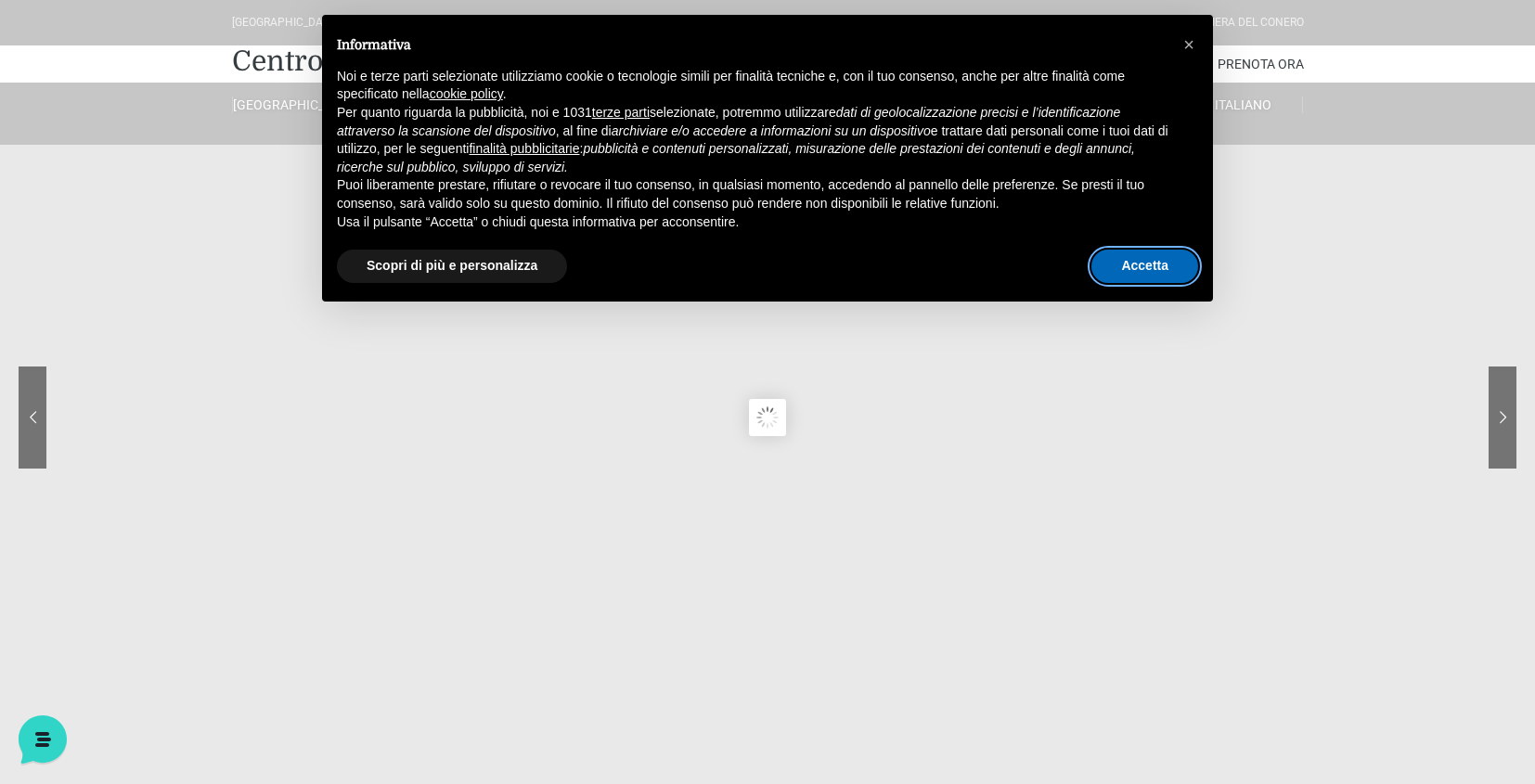
click at [1164, 257] on button "Accetta" at bounding box center [1145, 266] width 107 height 33
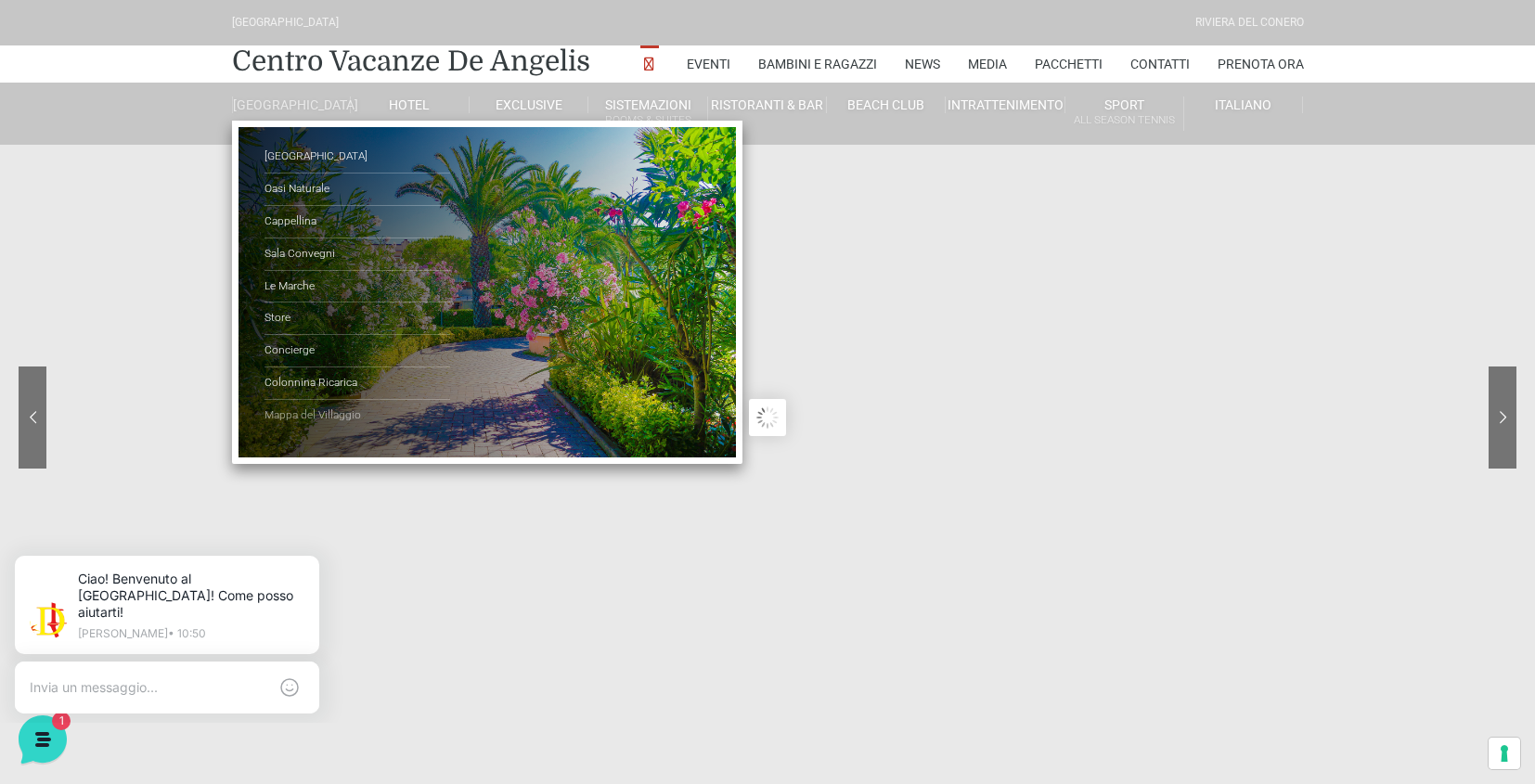
click at [345, 417] on link "Mappa del Villaggio" at bounding box center [357, 415] width 186 height 31
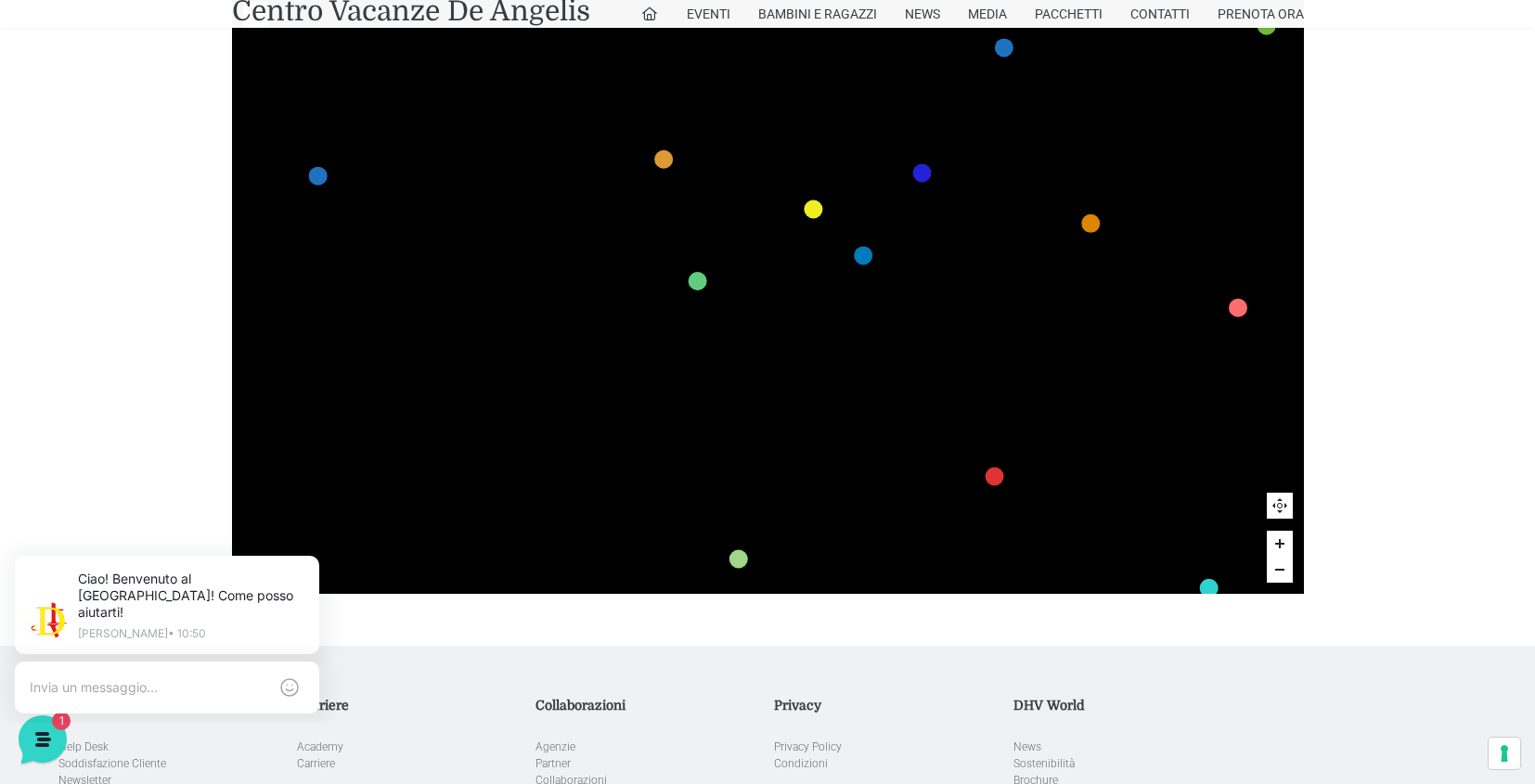
drag, startPoint x: 480, startPoint y: 180, endPoint x: 481, endPoint y: 106, distance: 74.0
click at [490, 106] on icon at bounding box center [535, 103] width 89 height 97
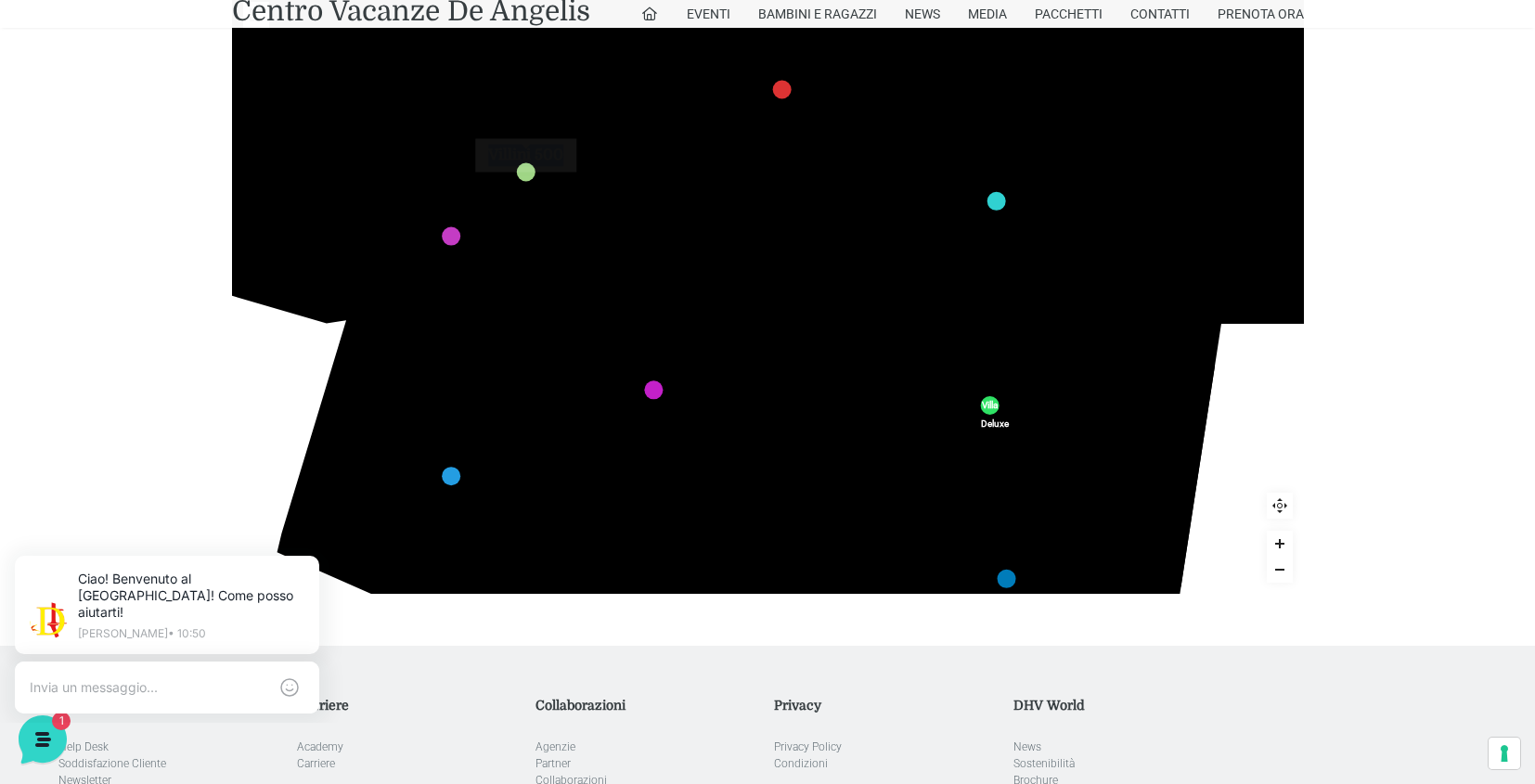
drag, startPoint x: 717, startPoint y: 528, endPoint x: 515, endPoint y: 185, distance: 398.1
click at [515, 185] on icon "436 435 437 434 441 430 440 431 439 432 438 433 424 423 425 422 429 418 428 419…" at bounding box center [897, 60] width 2281 height 1282
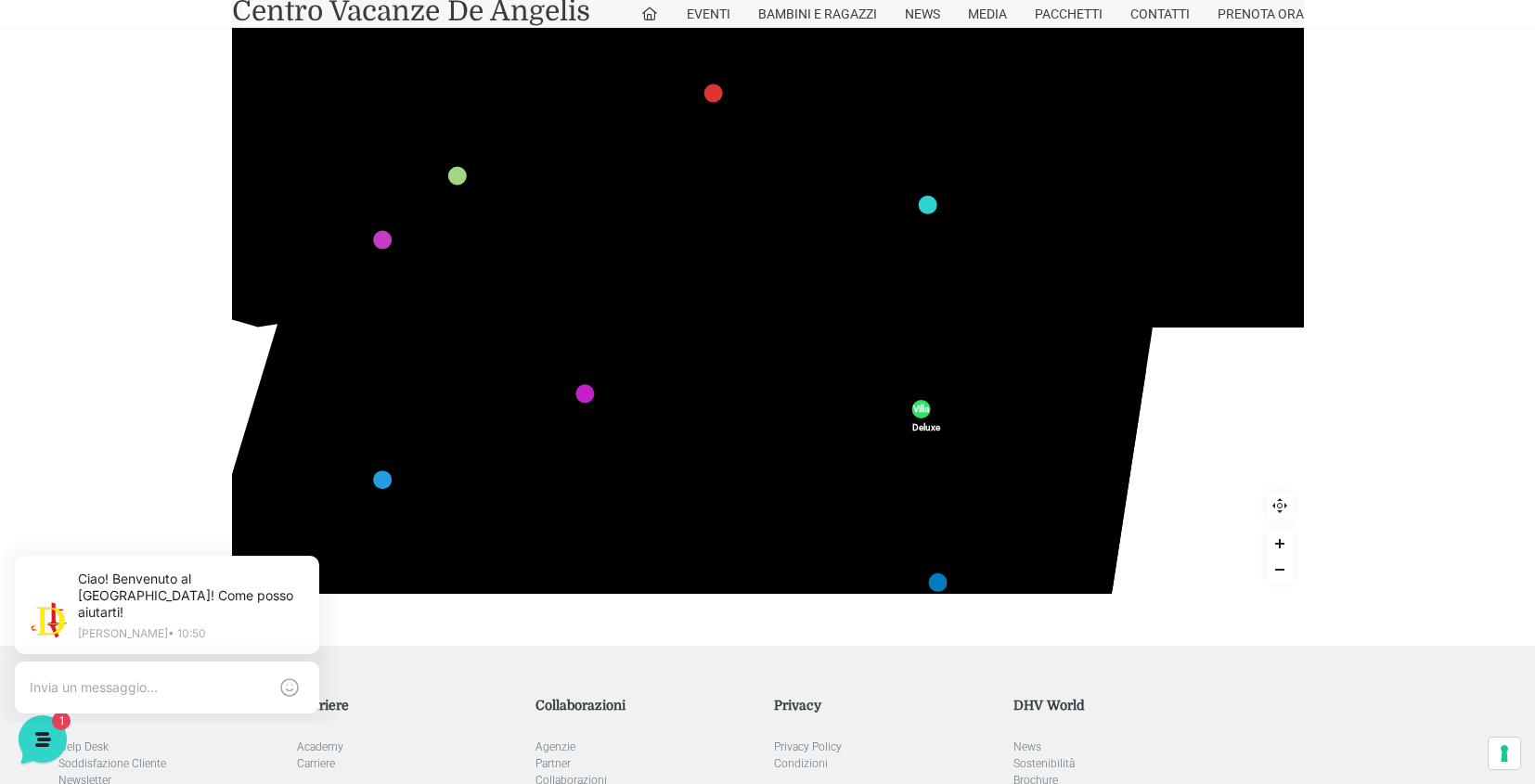
drag, startPoint x: 763, startPoint y: 524, endPoint x: 694, endPoint y: 528, distance: 69.1
click at [694, 528] on icon "436 435 437 434 441 430 440 431 439 432 438 433 424 423 425 422 429 418 428 419…" at bounding box center [828, 64] width 2281 height 1282
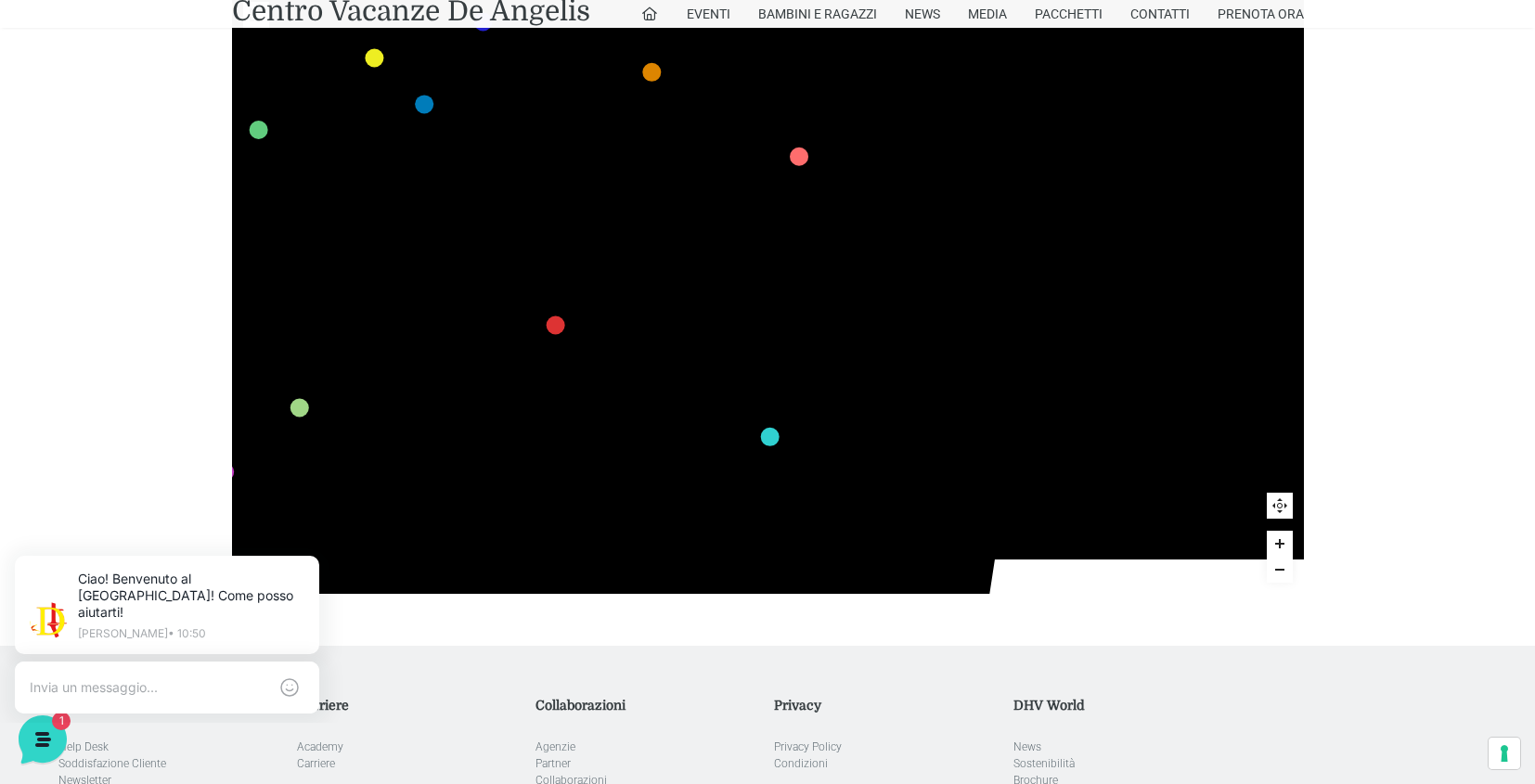
drag, startPoint x: 969, startPoint y: 237, endPoint x: 811, endPoint y: 470, distance: 281.5
click at [810, 470] on icon "436 435 437 434 441 430 440 431 439 432 438 433 424 423 425 422 429 418 428 419…" at bounding box center [670, 296] width 2281 height 1282
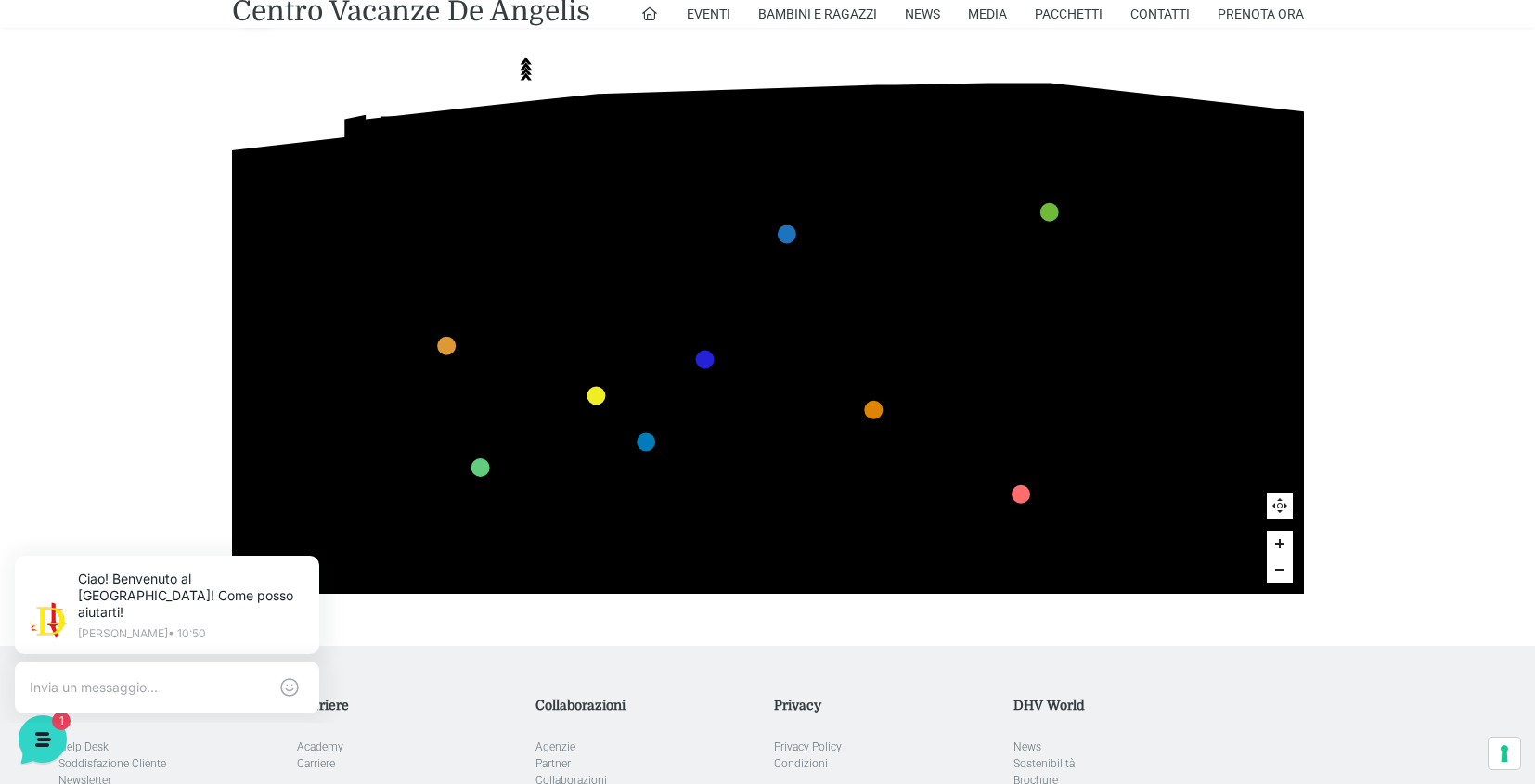
drag, startPoint x: 886, startPoint y: 226, endPoint x: 1127, endPoint y: 547, distance: 401.4
click at [1127, 547] on rect at bounding box center [1113, 540] width 29 height 25
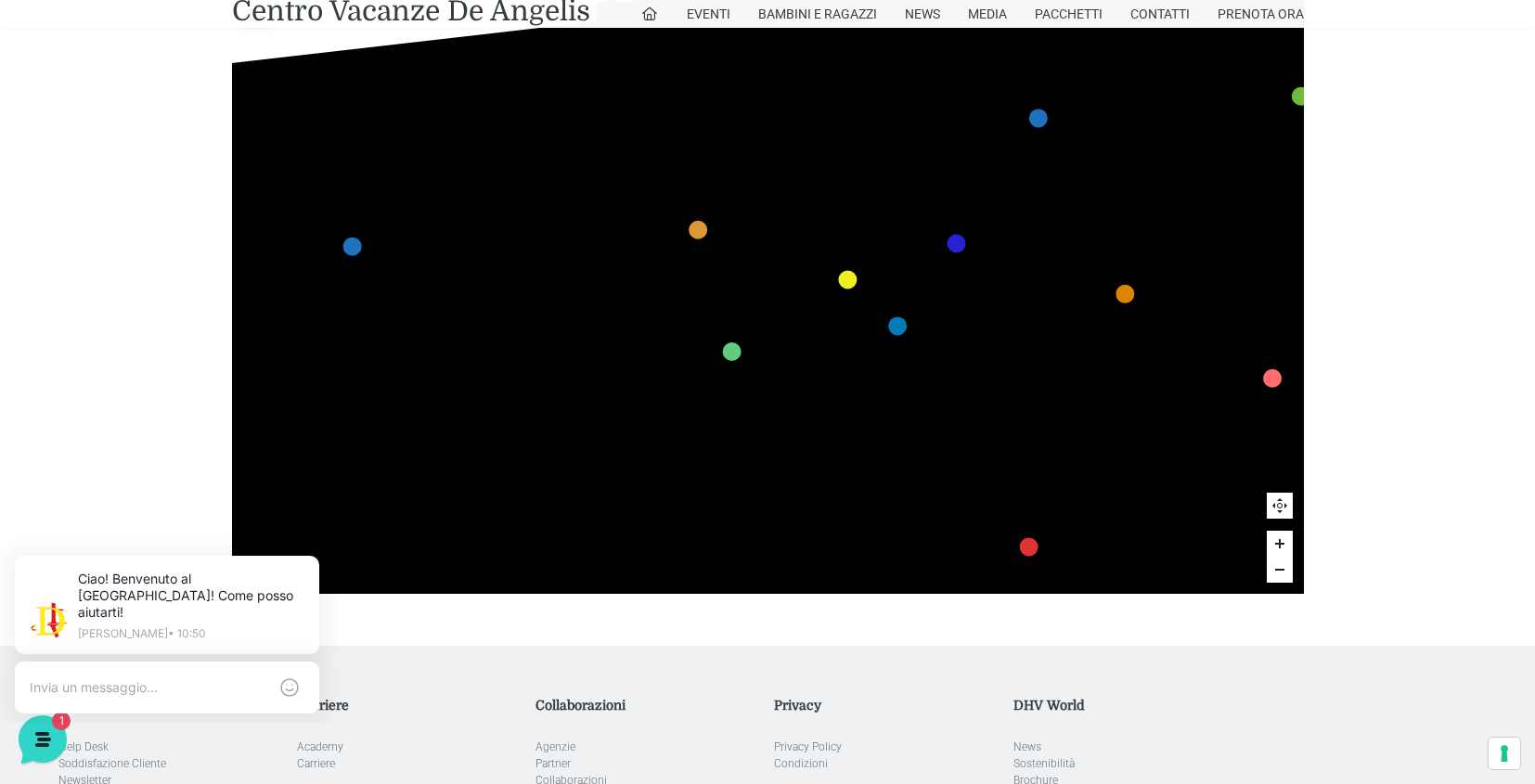
drag, startPoint x: 725, startPoint y: 473, endPoint x: 965, endPoint y: 360, distance: 265.3
click at [965, 360] on icon at bounding box center [813, 447] width 383 height 198
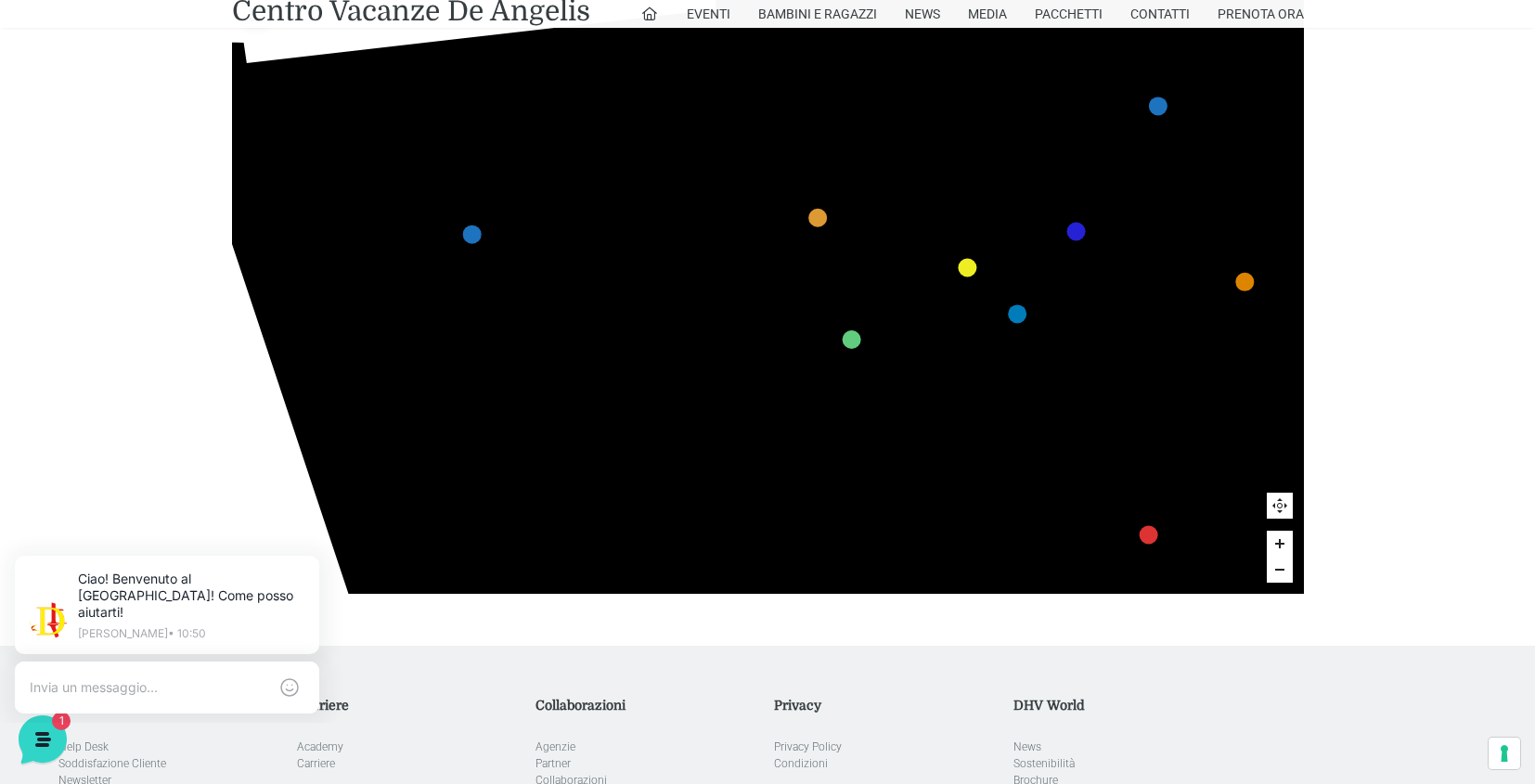
drag, startPoint x: 714, startPoint y: 382, endPoint x: 781, endPoint y: 381, distance: 67.0
click at [781, 381] on icon "436 435 437 434 441 430 440 431 439 432 438 433 424 423 425 422 429 418 428 419…" at bounding box center [1263, 505] width 2281 height 1282
